Goal: Entertainment & Leisure: Consume media (video, audio)

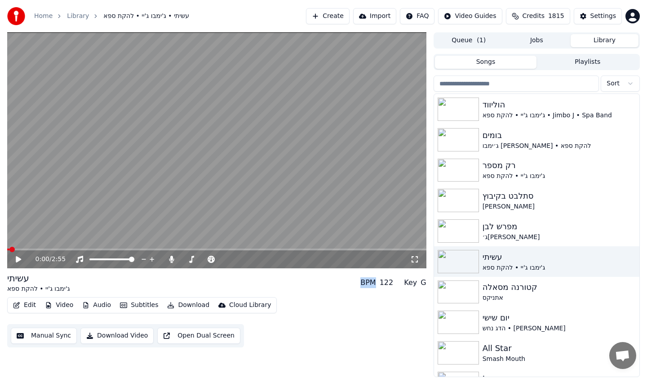
click at [120, 216] on video at bounding box center [217, 150] width 420 height 236
click at [124, 187] on video at bounding box center [217, 150] width 420 height 236
click at [51, 120] on video at bounding box center [217, 150] width 420 height 236
click at [8, 249] on span at bounding box center [8, 250] width 2 height 2
click at [43, 167] on video at bounding box center [217, 150] width 420 height 236
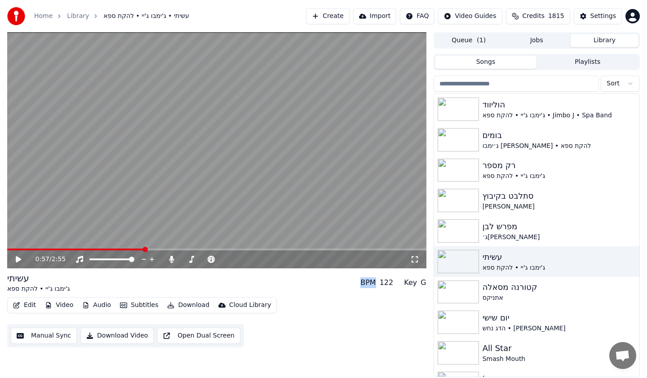
click at [300, 162] on video at bounding box center [217, 150] width 420 height 236
click at [79, 261] on icon at bounding box center [79, 259] width 9 height 7
click at [166, 260] on div "1:05 / 2:55" at bounding box center [223, 259] width 375 height 9
click at [170, 260] on icon at bounding box center [171, 259] width 5 height 7
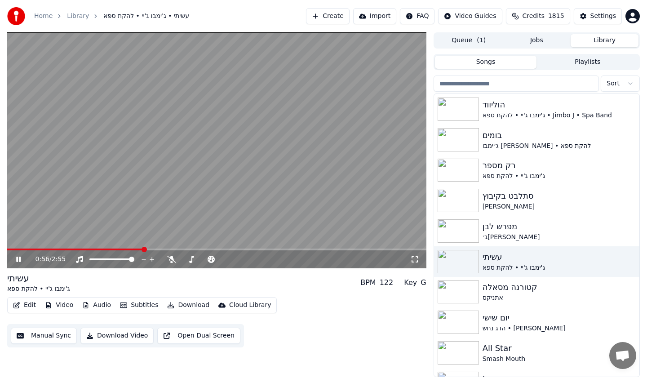
click at [143, 183] on video at bounding box center [217, 150] width 420 height 236
click at [161, 181] on video at bounding box center [217, 150] width 420 height 236
click at [112, 221] on video at bounding box center [217, 150] width 420 height 236
click at [23, 250] on span at bounding box center [15, 250] width 17 height 2
click at [50, 186] on video at bounding box center [217, 150] width 420 height 236
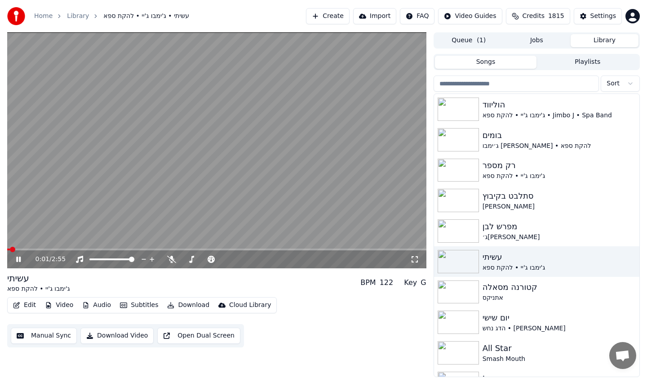
click at [190, 179] on video at bounding box center [217, 150] width 420 height 236
click at [71, 192] on video at bounding box center [217, 150] width 420 height 236
click at [0, 248] on div "0:00 / 2:55 עשיתי ג'ימבו ג'יי • להקת ספא BPM 122 Key G Edit Video Audio Subtitl…" at bounding box center [323, 204] width 647 height 345
click at [11, 250] on span at bounding box center [9, 250] width 5 height 2
click at [97, 159] on video at bounding box center [217, 150] width 420 height 236
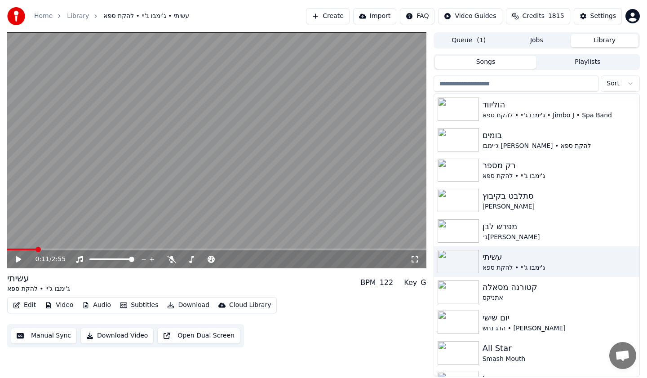
click at [11, 250] on span at bounding box center [21, 250] width 29 height 2
click at [53, 184] on video at bounding box center [217, 150] width 420 height 236
click at [370, 56] on video at bounding box center [217, 150] width 420 height 236
click at [170, 260] on icon at bounding box center [171, 259] width 9 height 7
click at [148, 210] on video at bounding box center [217, 150] width 420 height 236
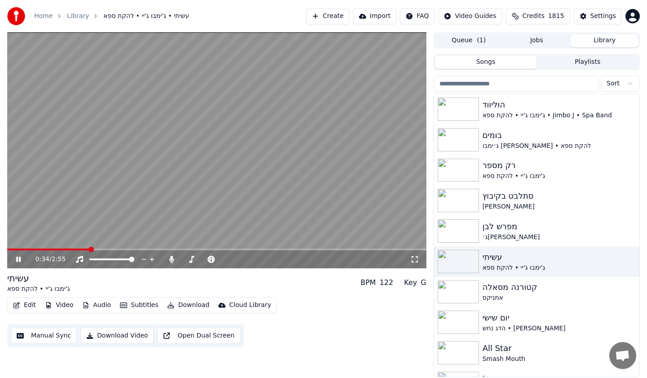
click at [135, 220] on video at bounding box center [217, 150] width 420 height 236
click at [171, 261] on icon at bounding box center [171, 259] width 5 height 7
click at [13, 250] on div "0:34 / 2:55" at bounding box center [217, 259] width 420 height 18
click at [11, 250] on span at bounding box center [48, 250] width 83 height 2
click at [54, 186] on video at bounding box center [217, 150] width 420 height 236
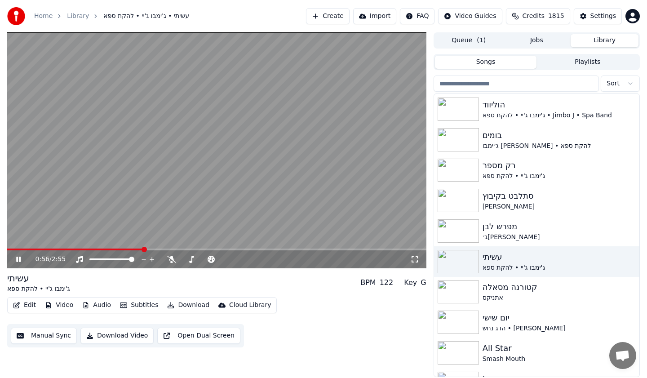
click at [266, 179] on video at bounding box center [217, 150] width 420 height 236
click at [130, 213] on video at bounding box center [217, 150] width 420 height 236
click at [174, 258] on icon at bounding box center [171, 259] width 9 height 7
click at [164, 192] on video at bounding box center [217, 150] width 420 height 236
click at [99, 305] on button "Audio" at bounding box center [97, 305] width 36 height 13
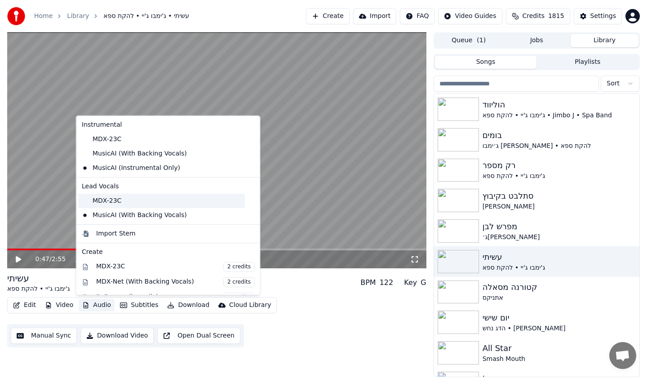
click at [115, 203] on div "MDX-23C" at bounding box center [161, 200] width 167 height 14
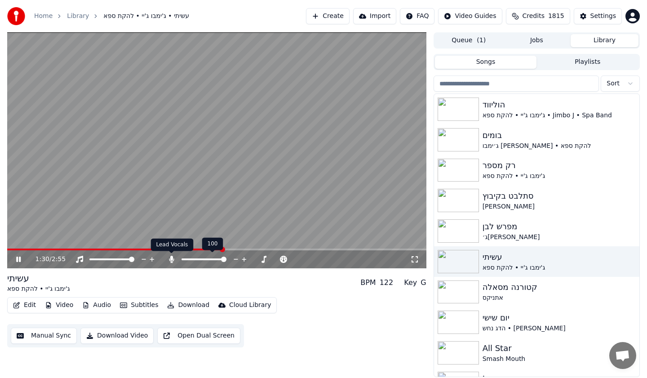
click at [172, 260] on icon at bounding box center [171, 259] width 5 height 7
click at [193, 259] on span at bounding box center [194, 259] width 5 height 5
click at [139, 195] on video at bounding box center [217, 150] width 420 height 236
click at [129, 227] on video at bounding box center [217, 150] width 420 height 236
click at [234, 250] on span at bounding box center [158, 250] width 302 height 2
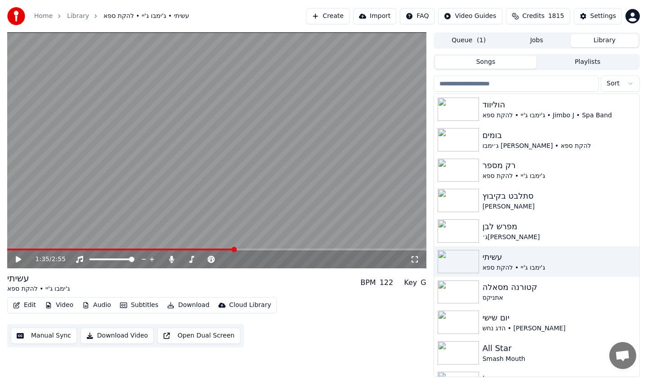
click at [165, 181] on video at bounding box center [217, 150] width 420 height 236
click at [272, 199] on video at bounding box center [217, 150] width 420 height 236
